Goal: Task Accomplishment & Management: Manage account settings

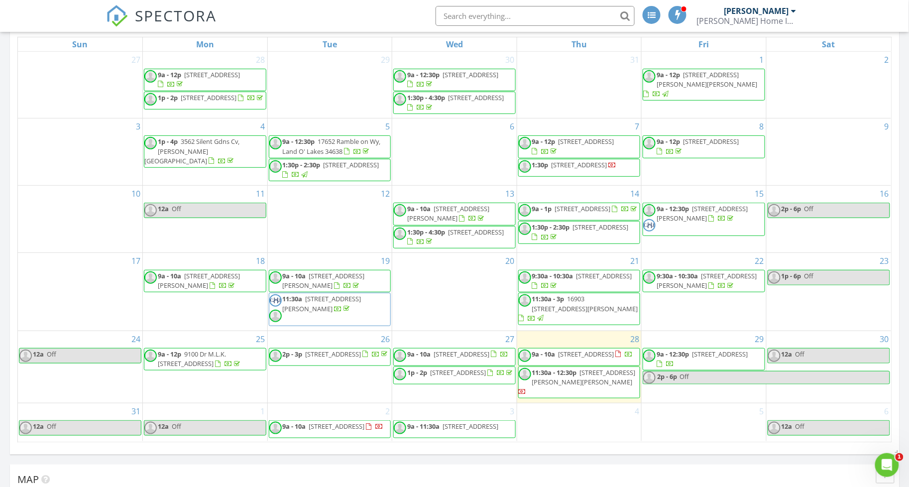
click at [557, 377] on span "11:30a - 12:30p" at bounding box center [554, 372] width 45 height 9
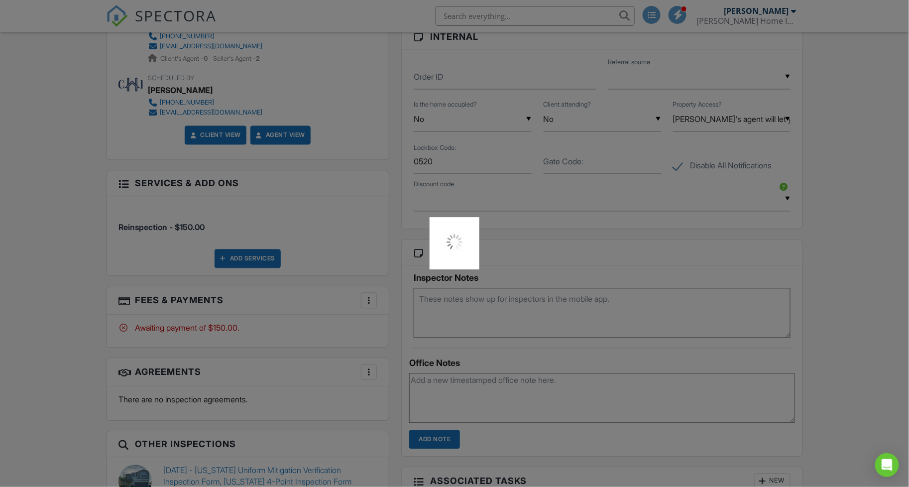
scroll to position [629, 0]
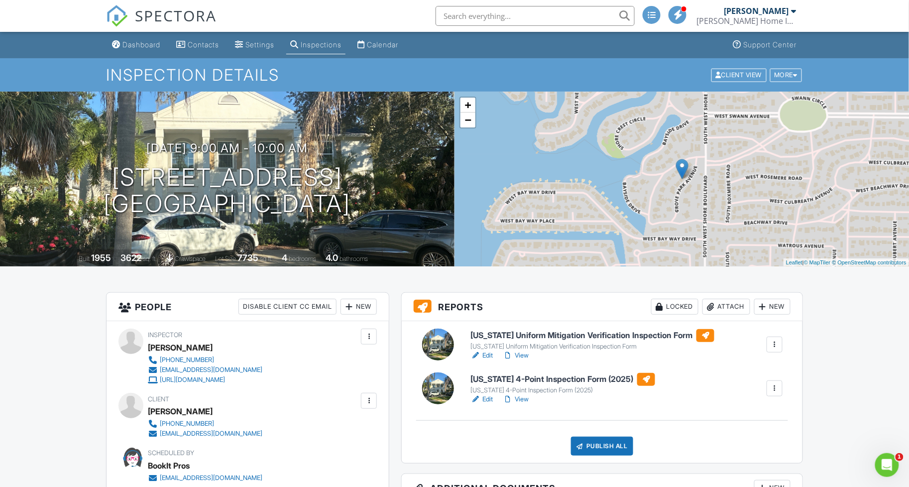
click at [522, 355] on link "View" at bounding box center [516, 355] width 26 height 10
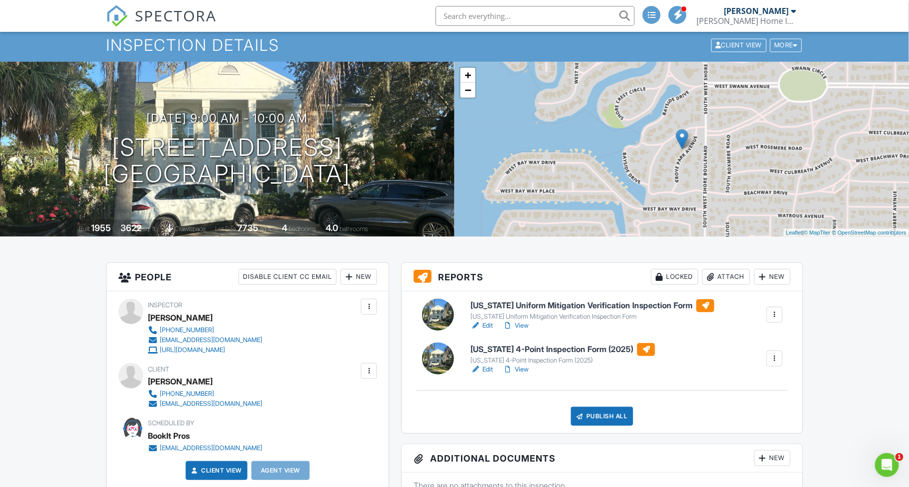
click at [524, 329] on link "View" at bounding box center [516, 326] width 26 height 10
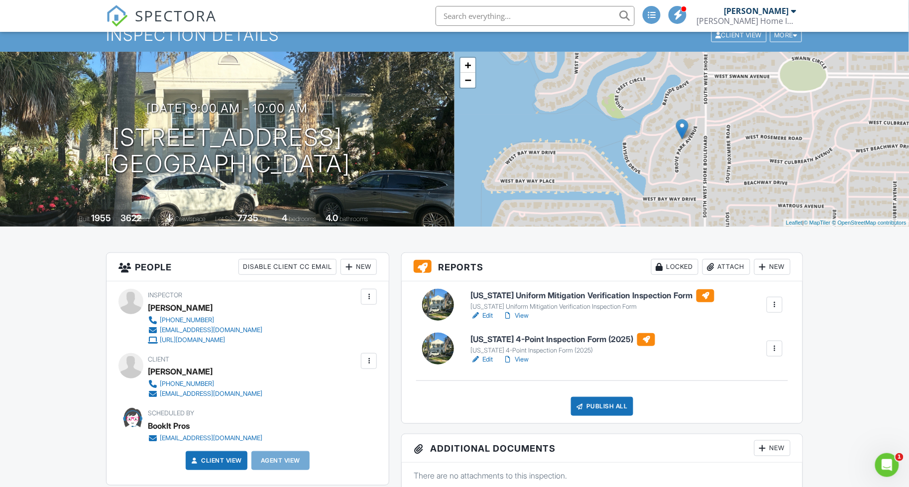
scroll to position [56, 0]
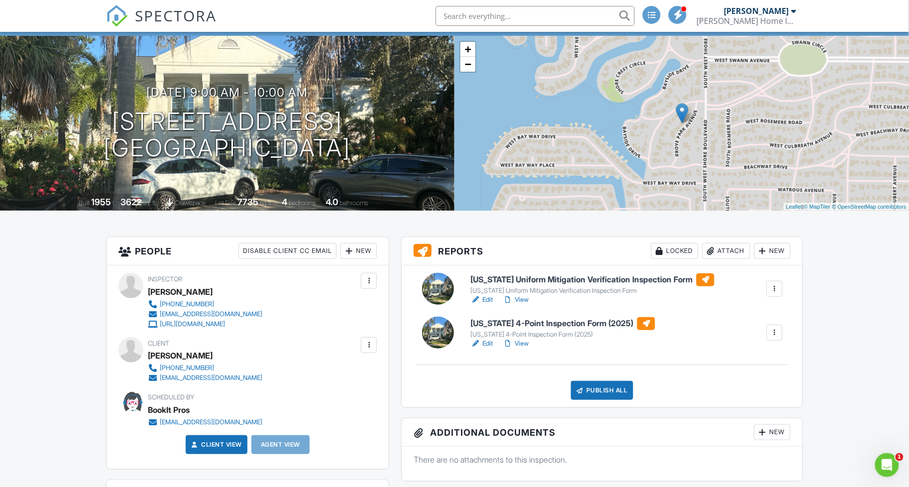
click at [524, 344] on link "View" at bounding box center [516, 344] width 26 height 10
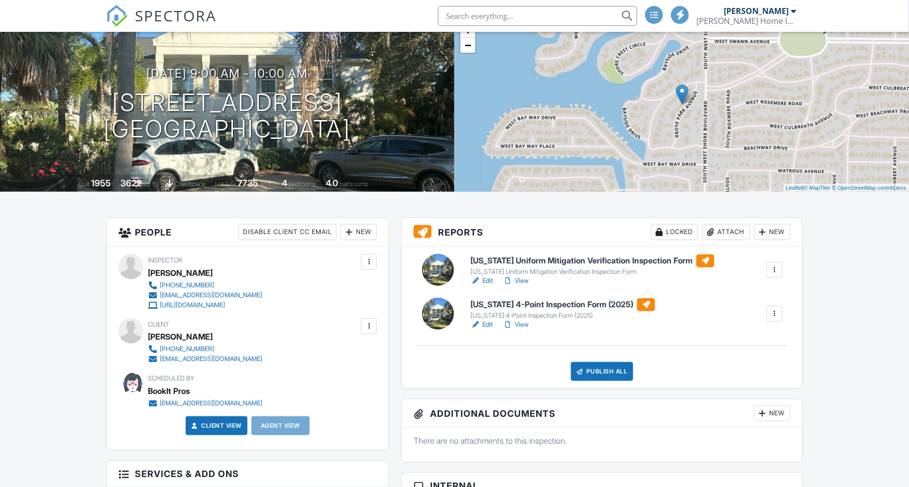
click at [522, 322] on div at bounding box center [454, 243] width 909 height 487
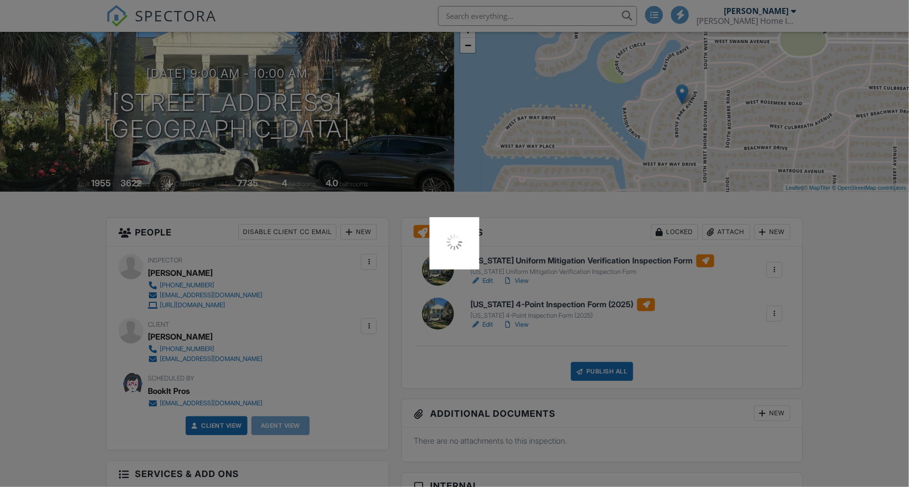
scroll to position [75, 0]
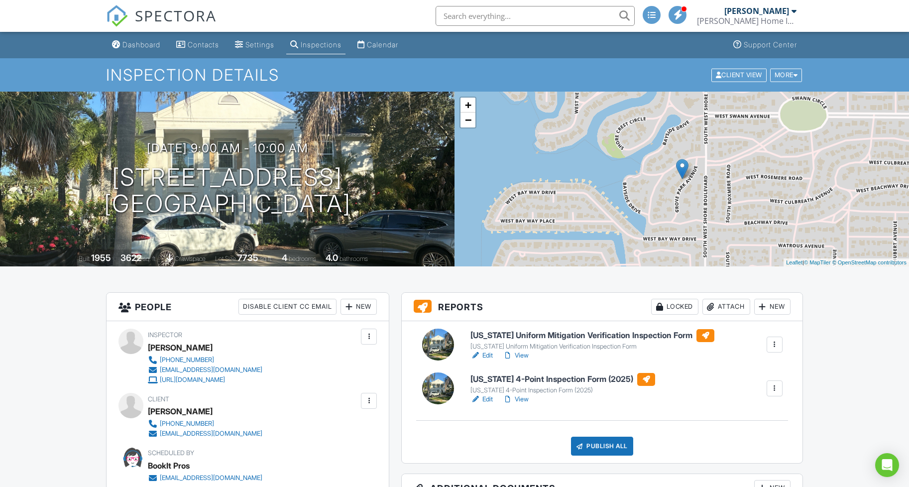
scroll to position [75, 0]
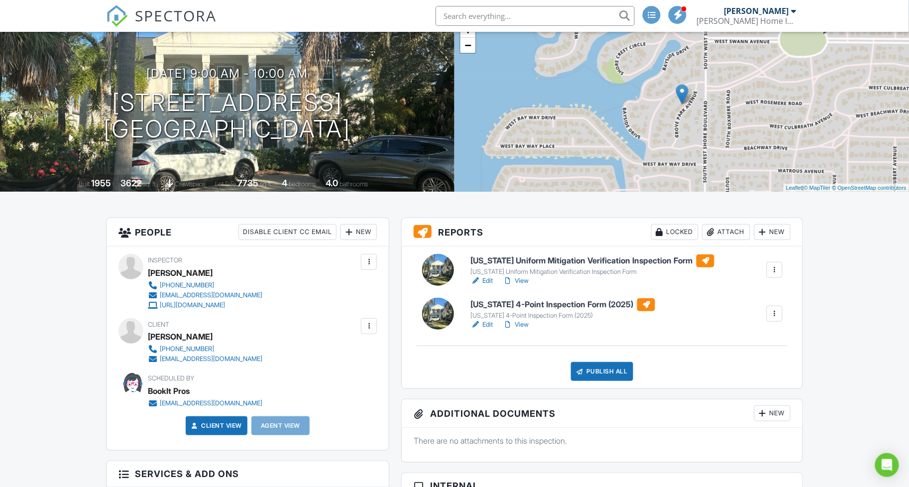
click at [523, 399] on div "Additional Documents New There are no attachments to this inspection." at bounding box center [602, 430] width 402 height 63
click at [526, 326] on link "View" at bounding box center [516, 325] width 26 height 10
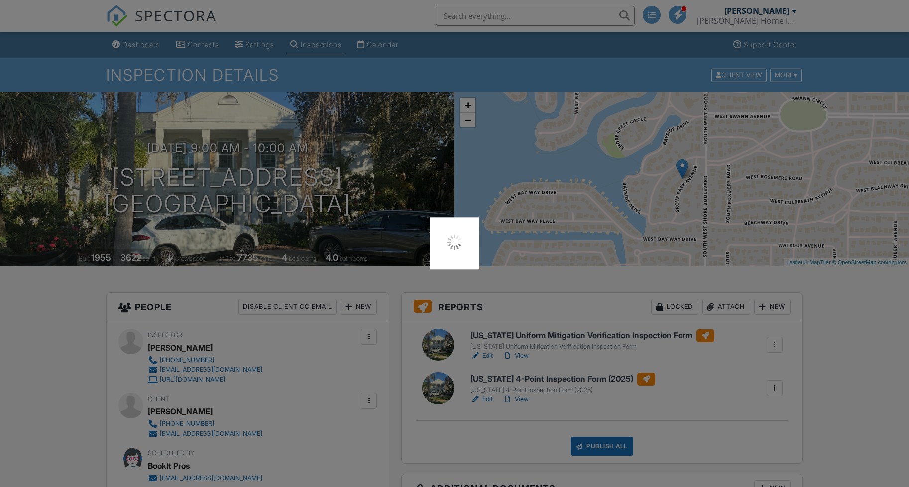
click at [521, 400] on div at bounding box center [454, 243] width 909 height 487
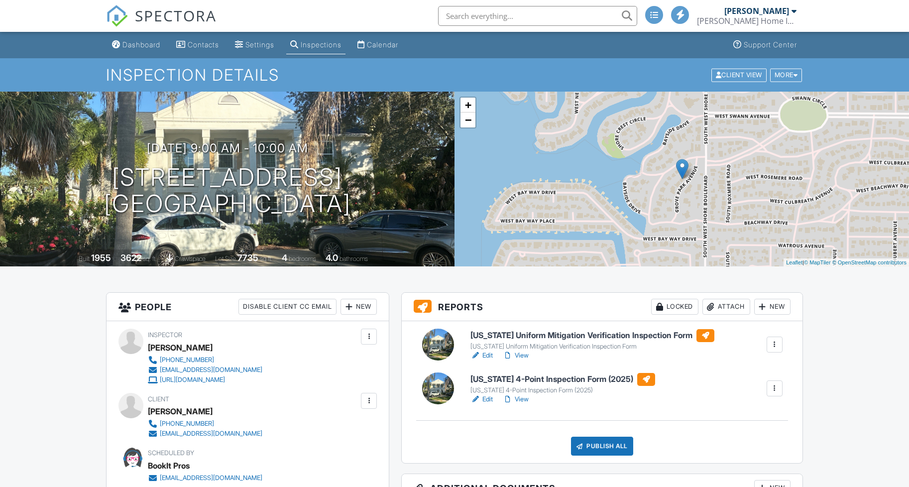
click at [522, 397] on link "View" at bounding box center [516, 399] width 26 height 10
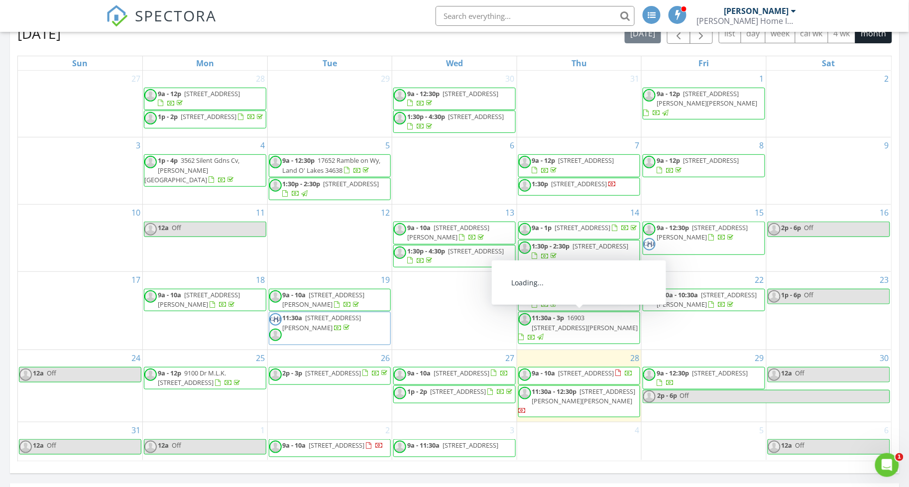
scroll to position [152, 0]
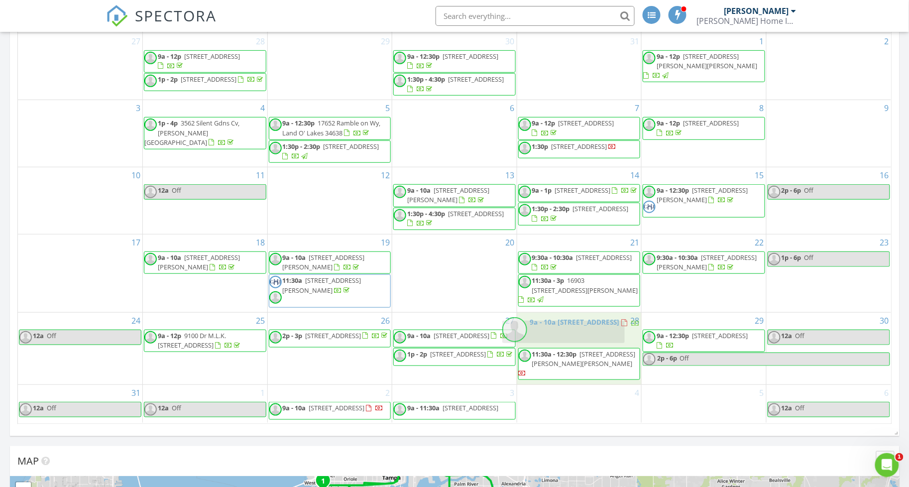
drag, startPoint x: 596, startPoint y: 345, endPoint x: 578, endPoint y: 334, distance: 20.8
click at [601, 340] on span "809 Grove Park Ave, Tampa 33609" at bounding box center [587, 335] width 56 height 9
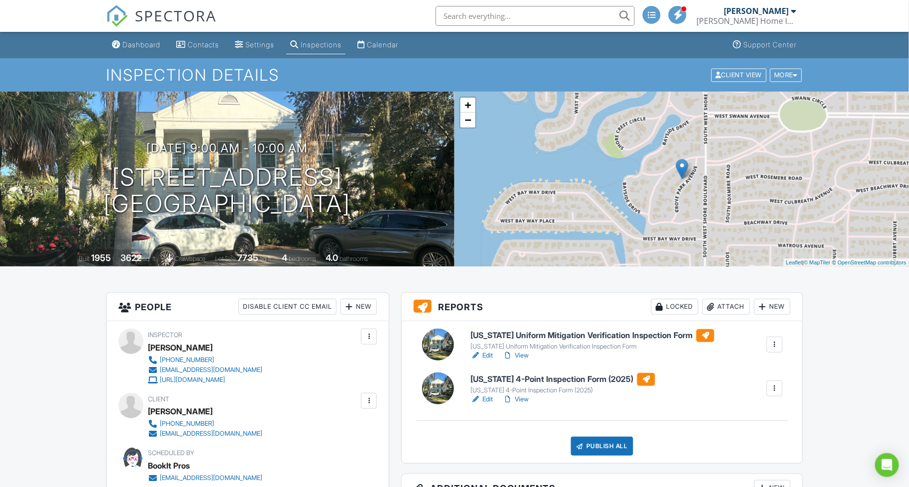
click at [523, 355] on link "View" at bounding box center [516, 355] width 26 height 10
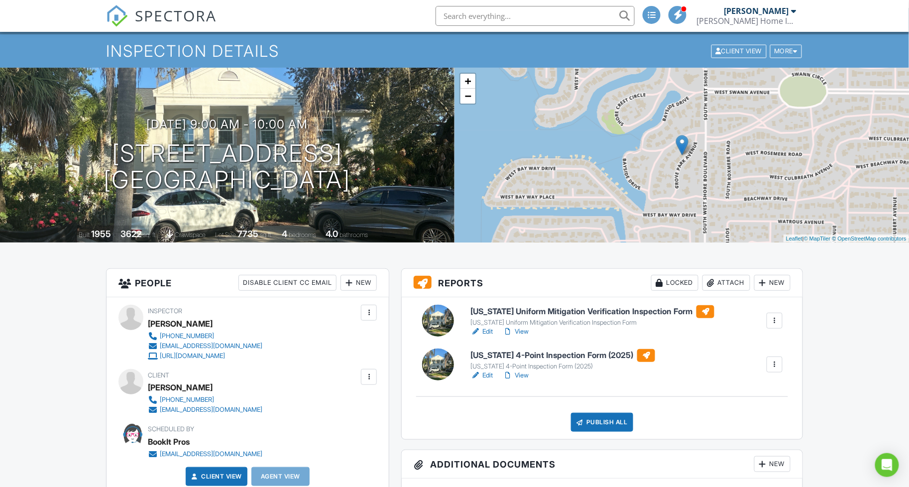
click at [580, 420] on div at bounding box center [579, 422] width 10 height 10
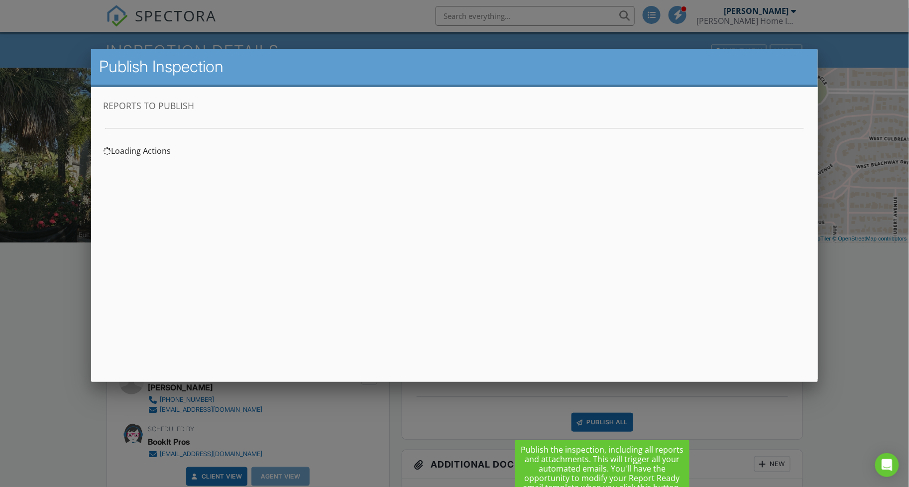
scroll to position [0, 0]
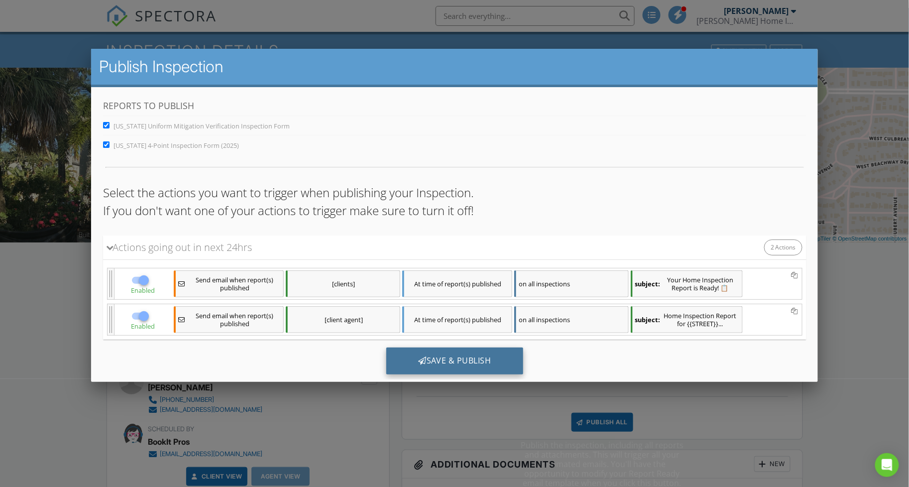
click at [489, 357] on div "Save & Publish" at bounding box center [454, 360] width 137 height 27
